Goal: Navigation & Orientation: Find specific page/section

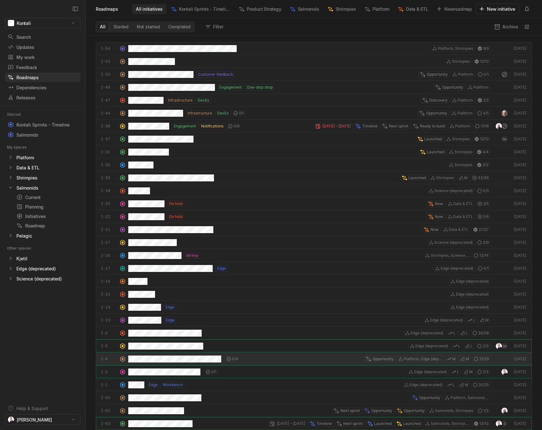
scroll to position [394, 456]
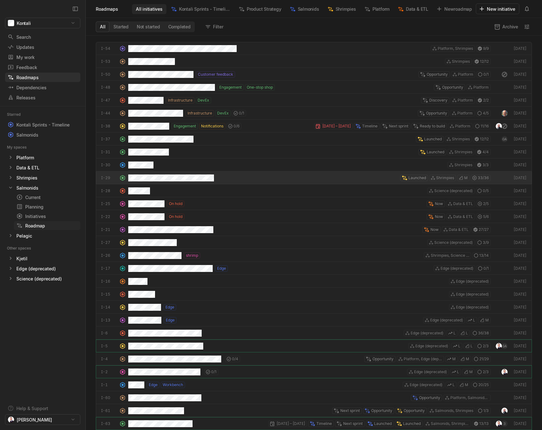
drag, startPoint x: 48, startPoint y: 215, endPoint x: 72, endPoint y: 223, distance: 26.1
click at [48, 215] on div "Initiatives" at bounding box center [46, 216] width 61 height 7
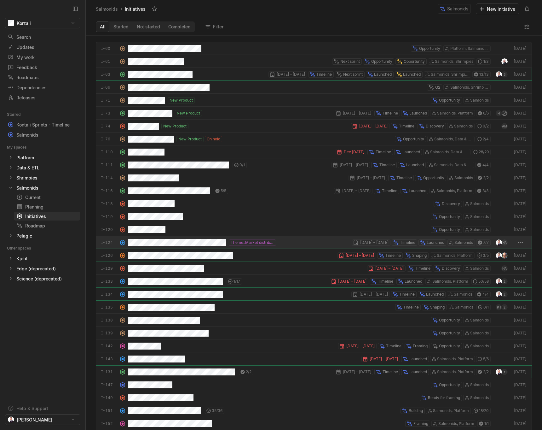
scroll to position [394, 456]
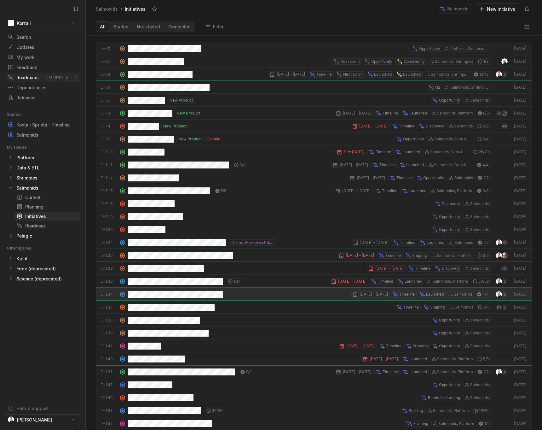
click at [26, 80] on div "Roadmaps" at bounding box center [28, 77] width 40 height 7
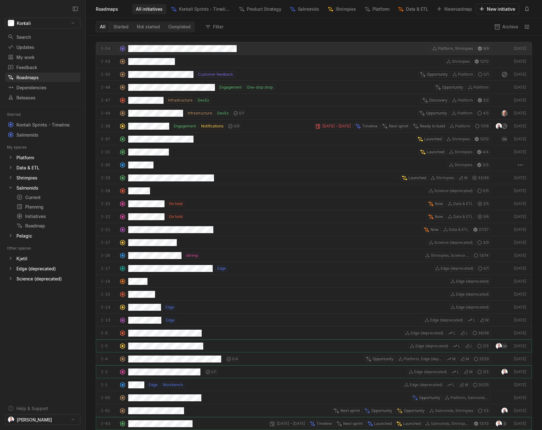
scroll to position [394, 456]
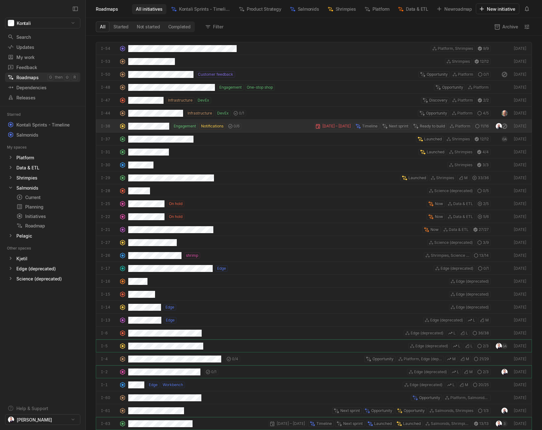
click at [28, 80] on div "Roadmaps" at bounding box center [28, 77] width 40 height 7
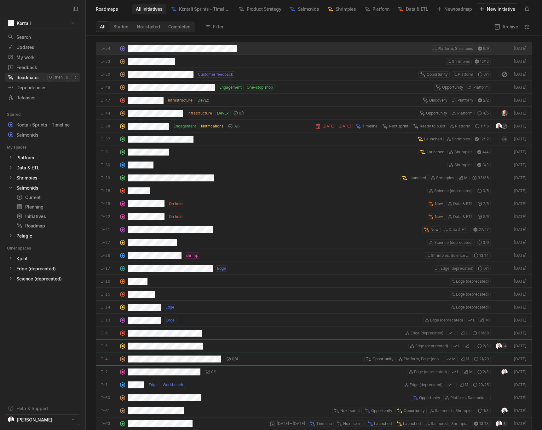
scroll to position [394, 456]
click at [28, 80] on div "Roadmaps" at bounding box center [28, 77] width 40 height 7
click at [300, 10] on span "Salmonids" at bounding box center [308, 9] width 21 height 7
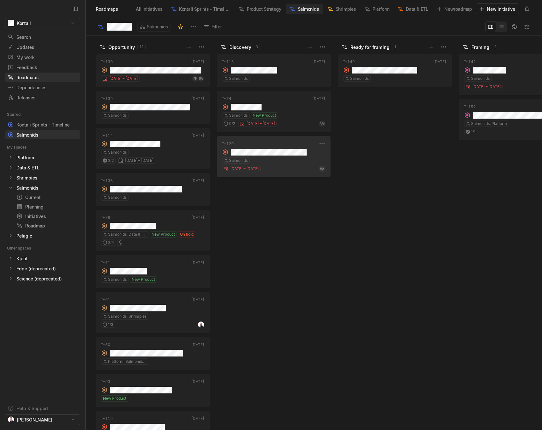
click at [281, 156] on div "I-129 [DATE] Salmonids [DATE] – [DATE] HA" at bounding box center [274, 156] width 114 height 41
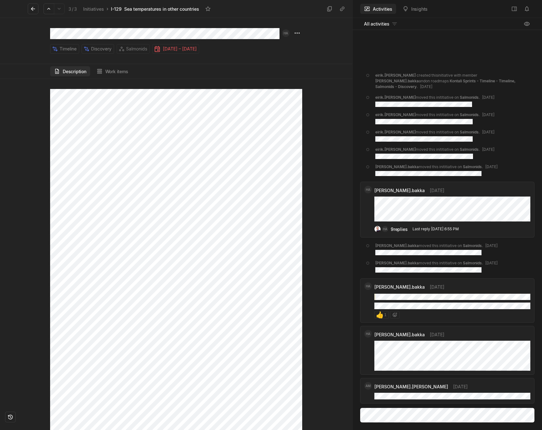
scroll to position [1830, 0]
click at [314, 220] on div at bounding box center [176, 254] width 352 height 351
click at [328, 269] on div at bounding box center [176, 254] width 352 height 351
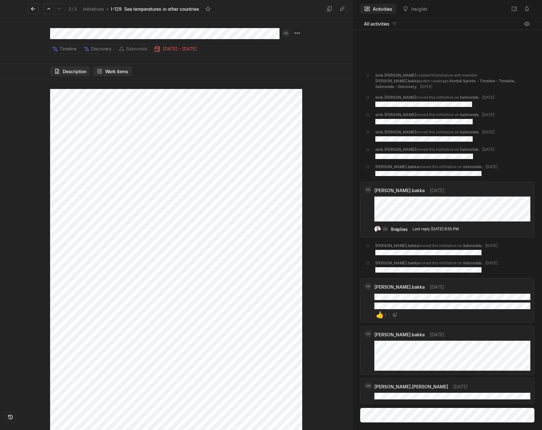
click at [125, 67] on button "Work items" at bounding box center [112, 71] width 39 height 10
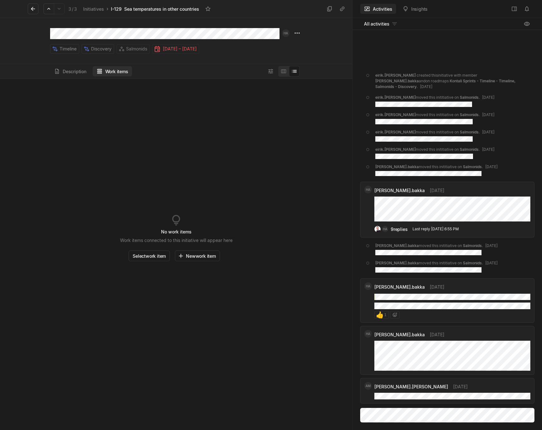
click at [221, 169] on div "No work items Work item s connected to this initiative will appear here Select …" at bounding box center [176, 254] width 337 height 351
click at [63, 69] on button "Description" at bounding box center [70, 71] width 40 height 10
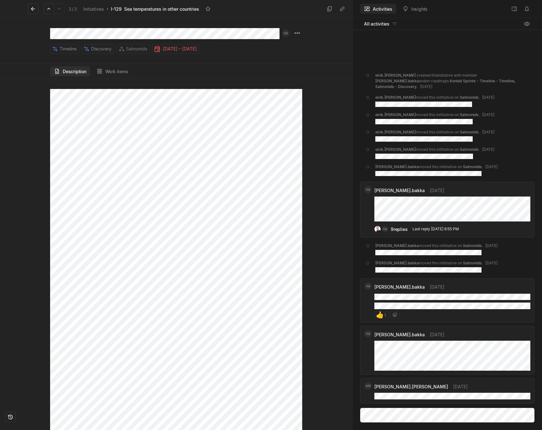
scroll to position [7027, 0]
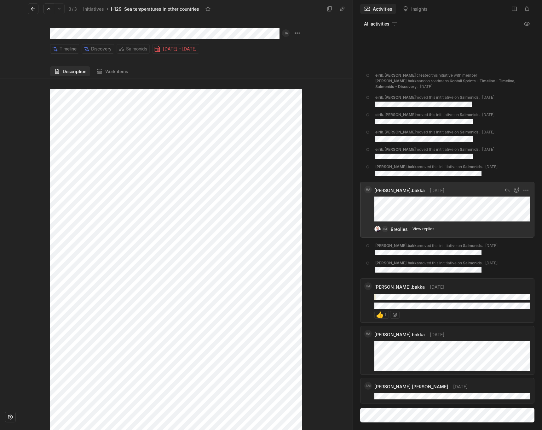
click at [400, 230] on div "9 replies" at bounding box center [399, 229] width 17 height 7
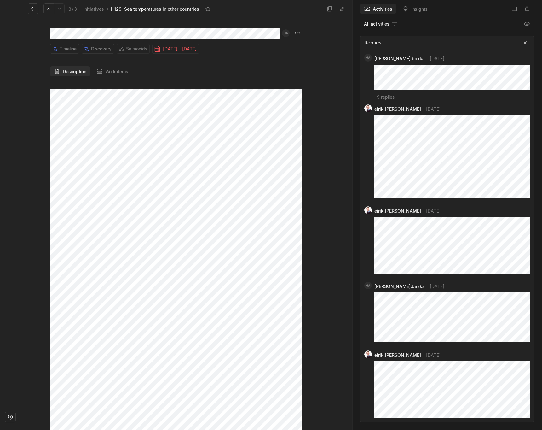
scroll to position [355, 0]
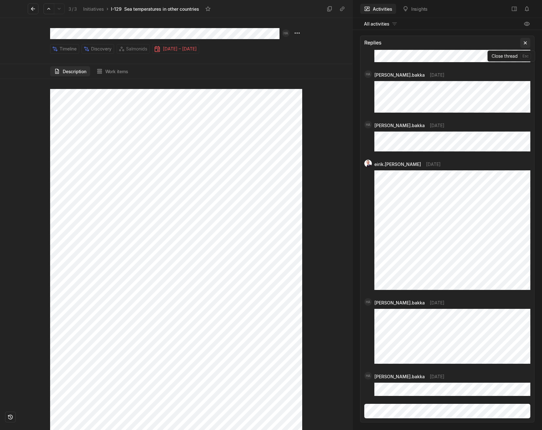
click at [524, 44] on icon at bounding box center [525, 43] width 6 height 6
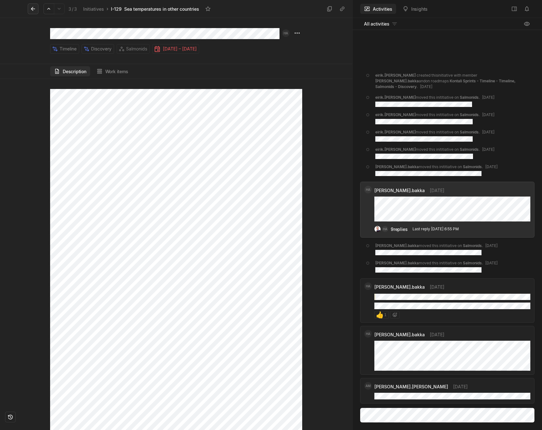
click at [34, 6] on icon at bounding box center [33, 9] width 6 height 6
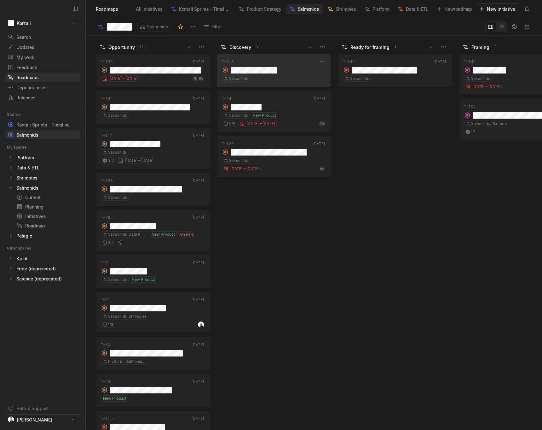
click at [283, 70] on div "grid" at bounding box center [273, 69] width 103 height 9
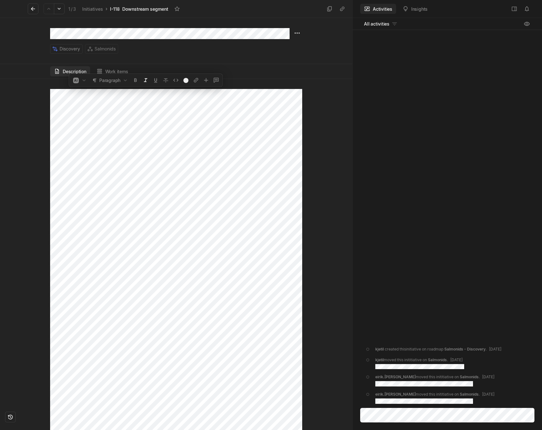
click at [331, 212] on div at bounding box center [327, 254] width 50 height 351
click at [36, 7] on icon at bounding box center [33, 9] width 6 height 6
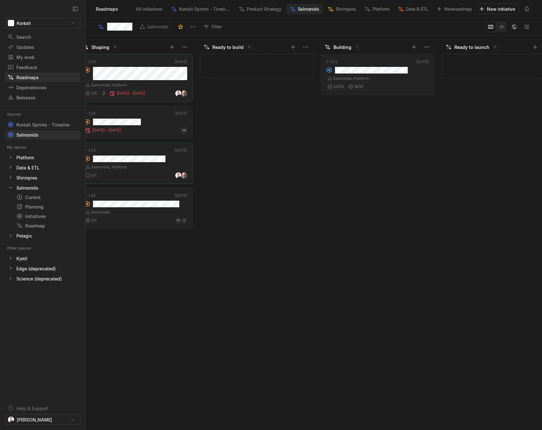
scroll to position [0, 638]
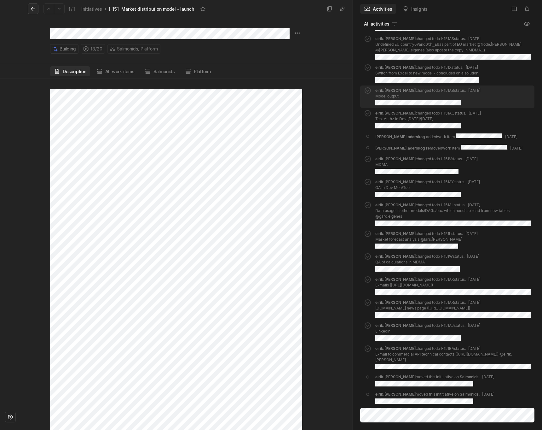
click at [32, 12] on icon at bounding box center [33, 9] width 6 height 6
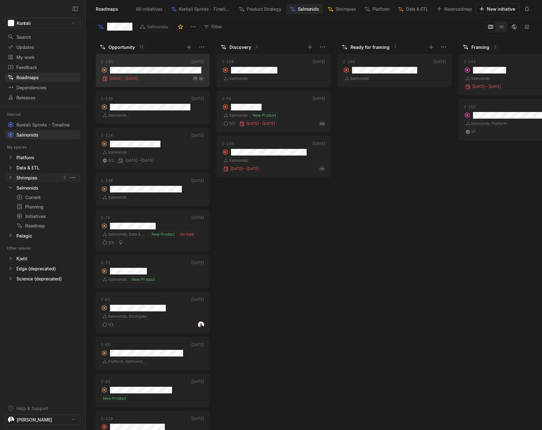
scroll to position [0, 638]
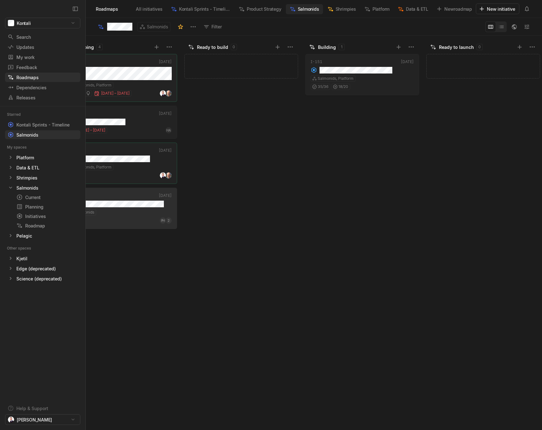
click at [265, 223] on div "Add initiative" at bounding box center [242, 241] width 117 height 378
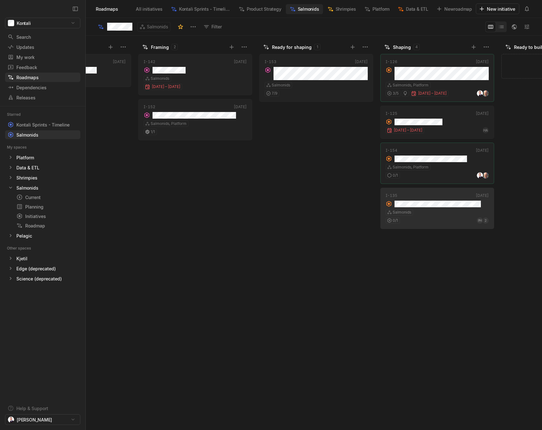
scroll to position [0, 776]
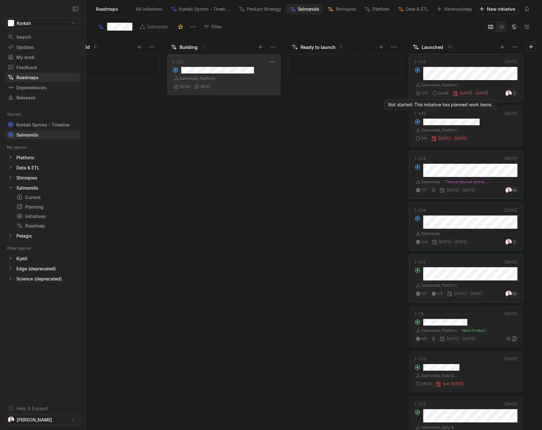
click at [233, 62] on div "I-151" at bounding box center [219, 62] width 95 height 6
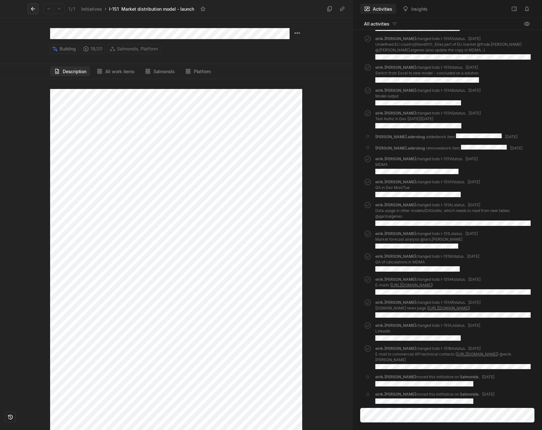
drag, startPoint x: 36, startPoint y: 9, endPoint x: 30, endPoint y: 63, distance: 53.9
click at [36, 9] on button at bounding box center [33, 8] width 11 height 11
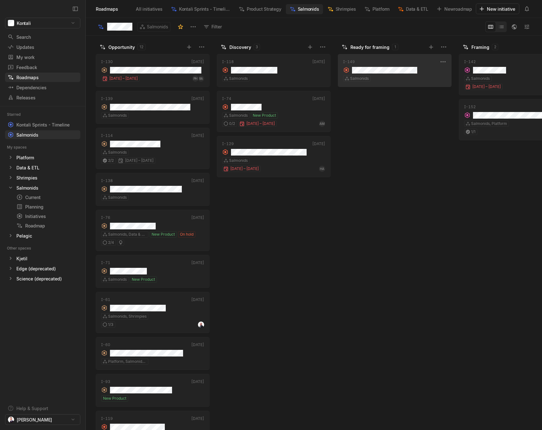
click at [404, 66] on div "grid" at bounding box center [394, 69] width 103 height 9
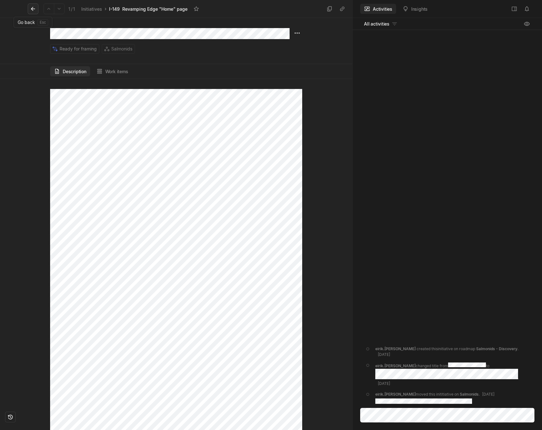
click at [31, 8] on icon at bounding box center [33, 9] width 6 height 6
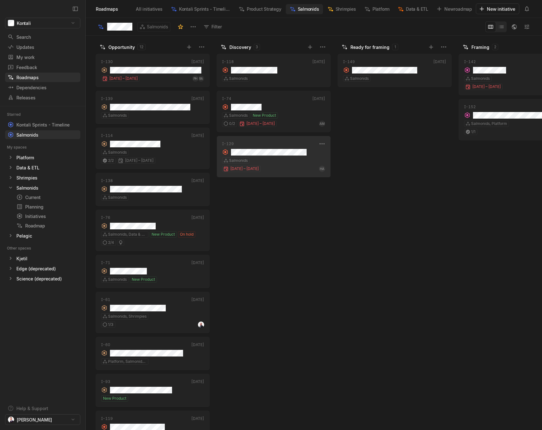
click at [291, 156] on div "I-129 [DATE] Salmonids [DATE] – [DATE] HA" at bounding box center [274, 156] width 114 height 41
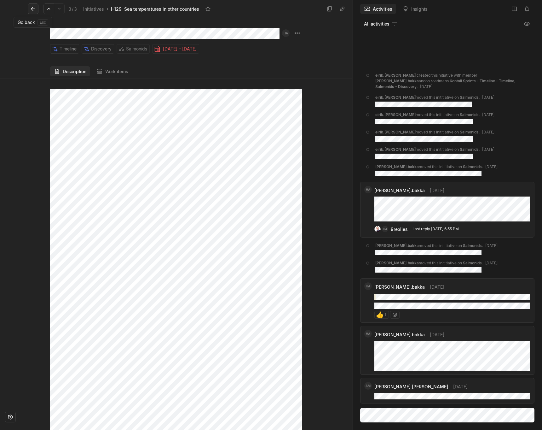
click at [32, 9] on icon at bounding box center [33, 9] width 4 height 4
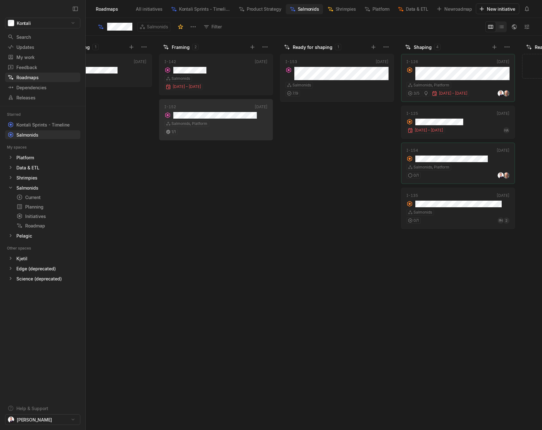
scroll to position [0, 299]
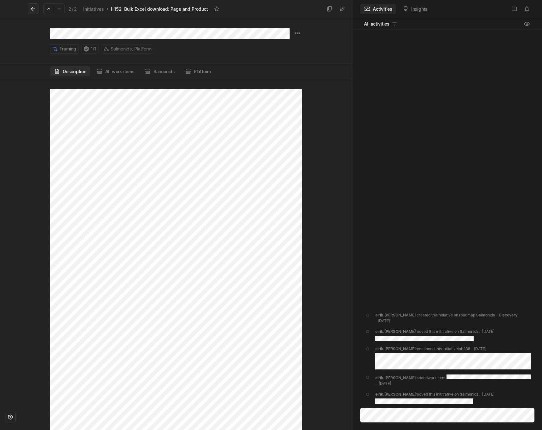
click at [33, 9] on icon at bounding box center [33, 9] width 4 height 4
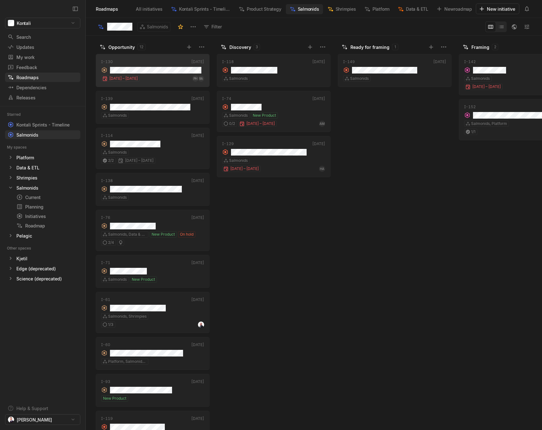
scroll to position [0, 299]
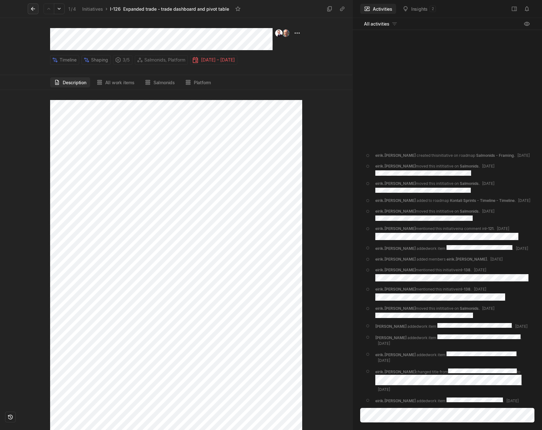
click at [35, 10] on icon at bounding box center [33, 9] width 6 height 6
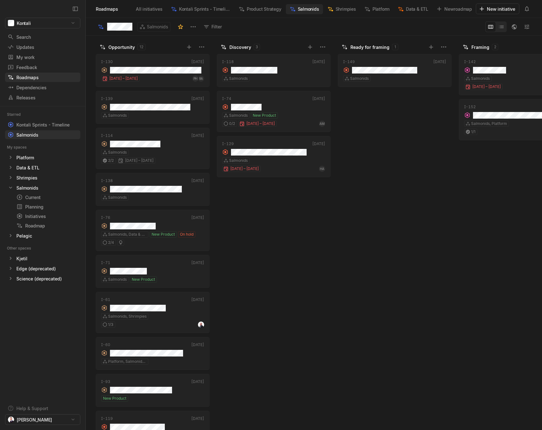
scroll to position [0, 299]
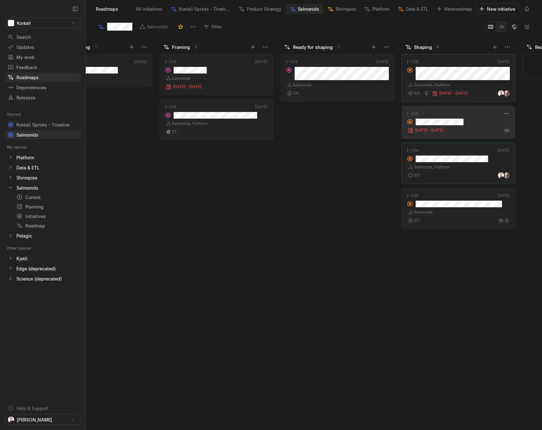
click at [469, 121] on div "grid" at bounding box center [458, 121] width 103 height 9
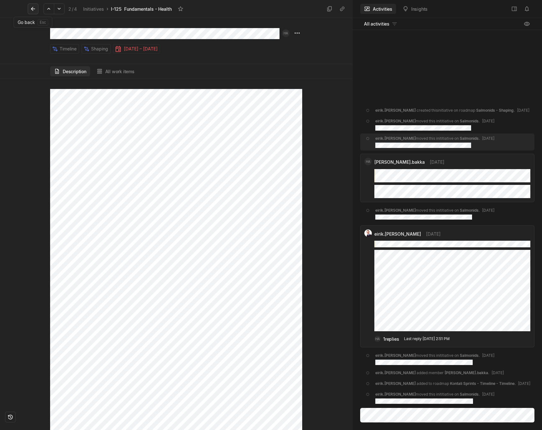
click at [29, 8] on button at bounding box center [33, 8] width 11 height 11
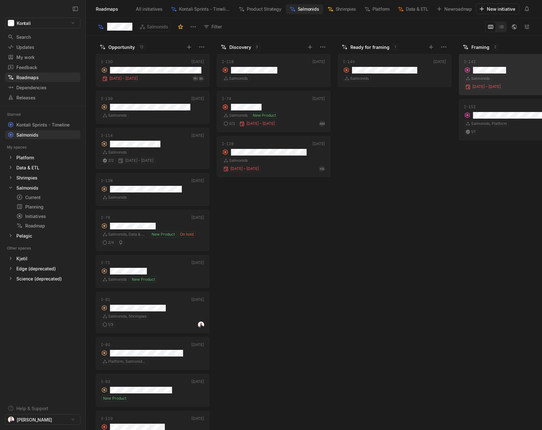
scroll to position [0, 299]
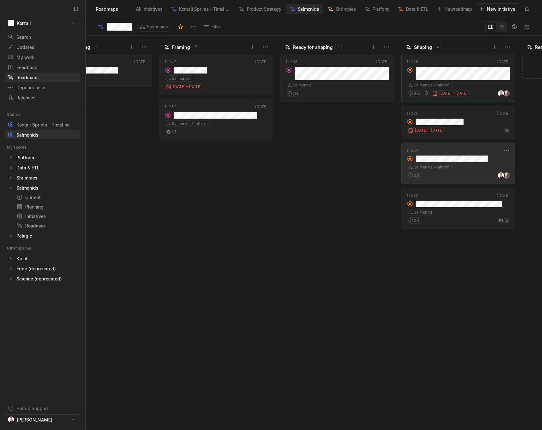
click at [477, 171] on div "0 / 1" at bounding box center [458, 174] width 103 height 8
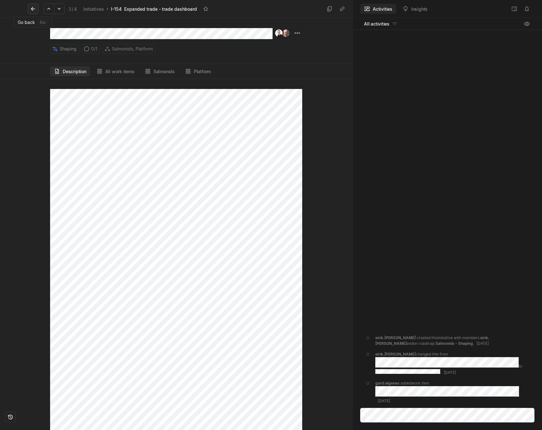
click at [32, 10] on icon at bounding box center [33, 9] width 4 height 4
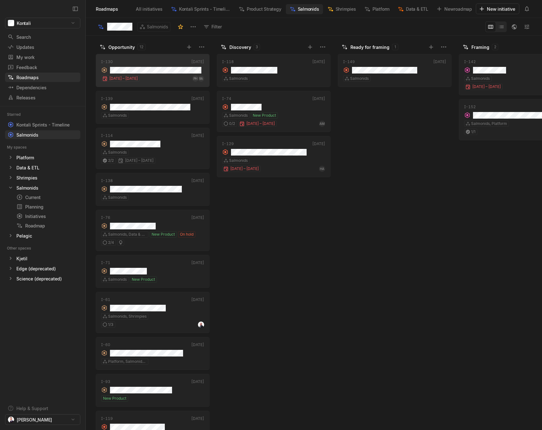
scroll to position [0, 299]
